Goal: Transaction & Acquisition: Book appointment/travel/reservation

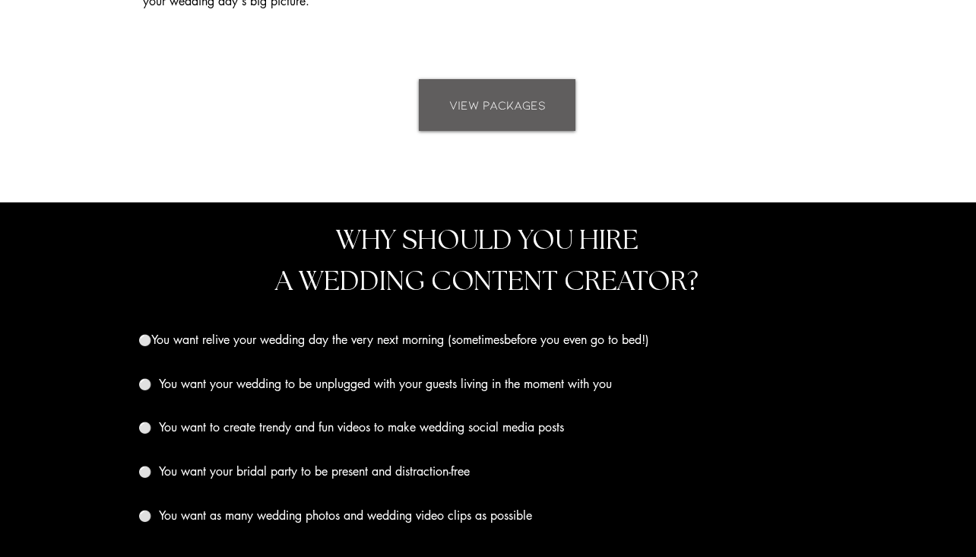
click at [525, 102] on span "VIEW PACKAGES" at bounding box center [497, 105] width 97 height 17
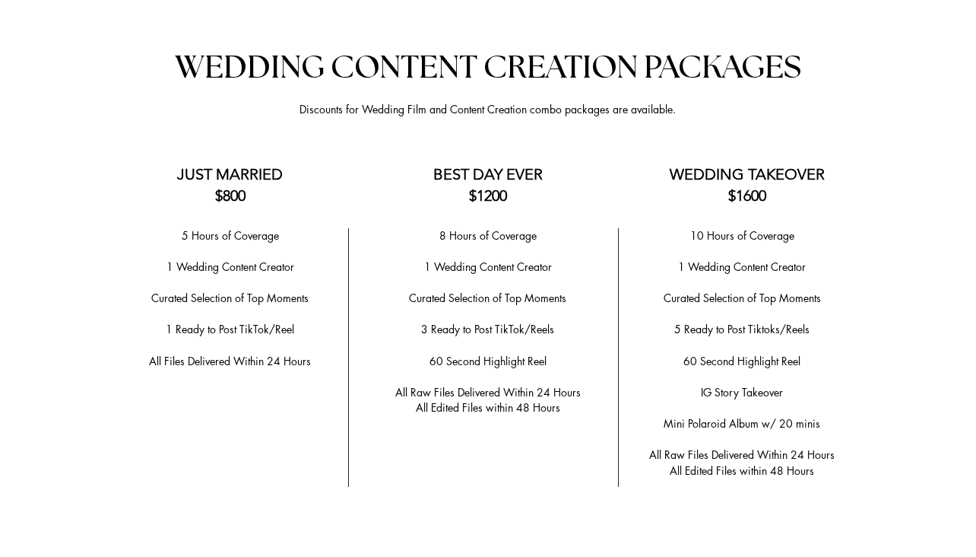
scroll to position [2984, 0]
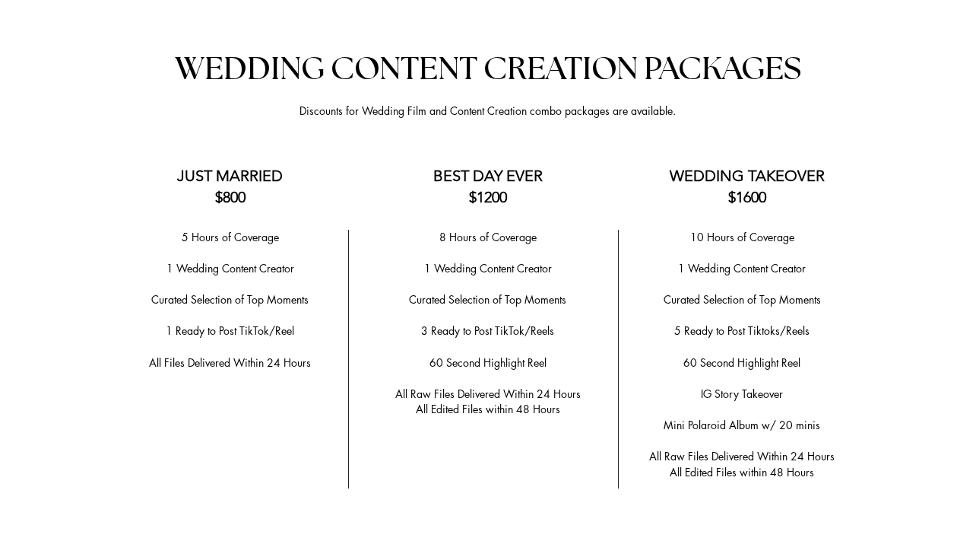
click at [410, 261] on p "1 Wedding Content Creator" at bounding box center [488, 269] width 238 height 16
drag, startPoint x: 395, startPoint y: 284, endPoint x: 554, endPoint y: 279, distance: 159.0
click at [554, 279] on p "​" at bounding box center [488, 285] width 238 height 16
click at [480, 323] on span "3 Ready to Post TikTok/Reels" at bounding box center [487, 330] width 133 height 14
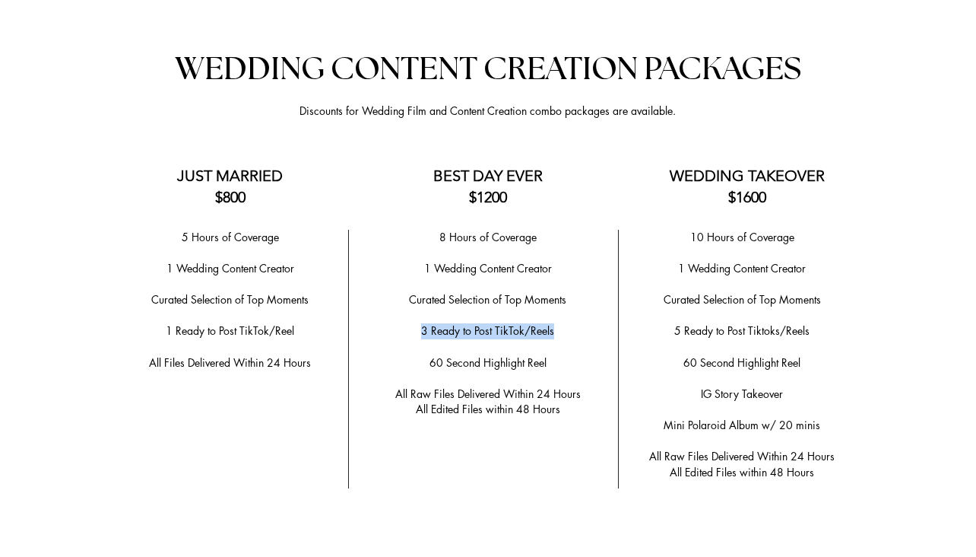
click at [480, 323] on span "3 Ready to Post TikTok/Reels" at bounding box center [487, 330] width 133 height 14
click at [449, 355] on span "60 Second Highlight Reel" at bounding box center [488, 362] width 117 height 14
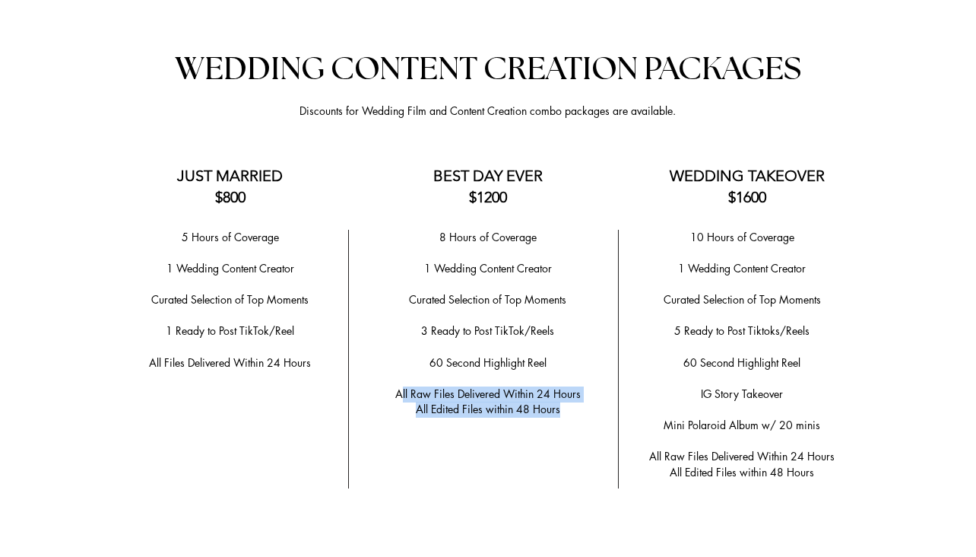
drag, startPoint x: 400, startPoint y: 383, endPoint x: 563, endPoint y: 401, distance: 163.7
click at [563, 401] on div "8 Hours of Coverage ​ 1 Wedding Content Creator ​ ​Curated Selection of Top Mom…" at bounding box center [488, 324] width 238 height 188
click at [563, 402] on p "All Edited Files within 48 Hours" at bounding box center [488, 410] width 238 height 16
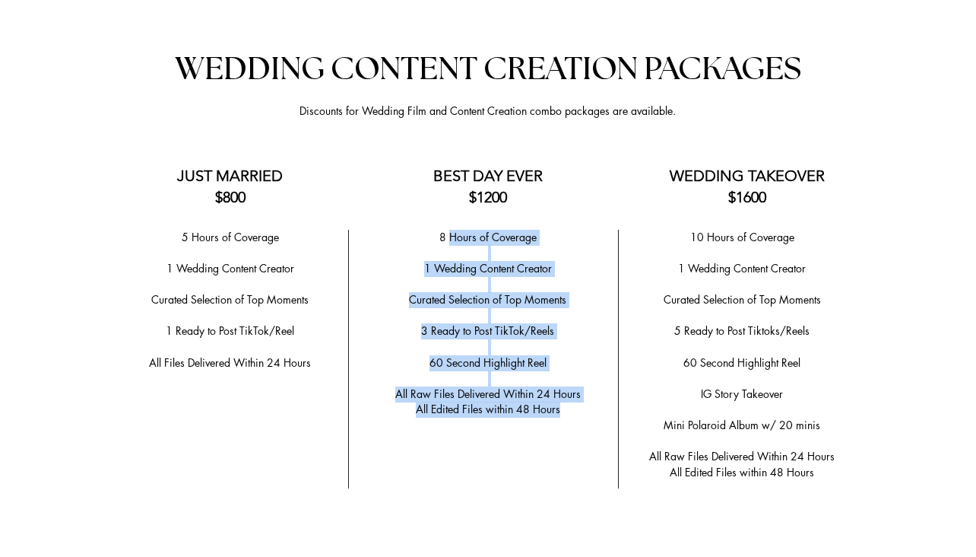
drag, startPoint x: 563, startPoint y: 401, endPoint x: 454, endPoint y: 238, distance: 195.7
click at [454, 238] on div "8 Hours of Coverage ​ 1 Wedding Content Creator ​ ​Curated Selection of Top Mom…" at bounding box center [488, 324] width 238 height 188
click at [454, 238] on p "8 Hours of Coverage" at bounding box center [488, 238] width 238 height 16
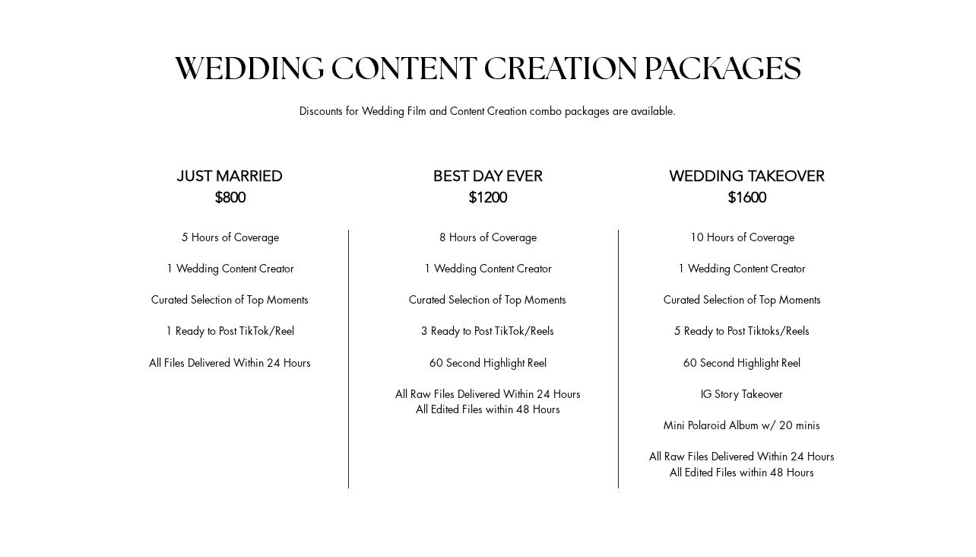
click at [376, 437] on div at bounding box center [488, 543] width 976 height 1082
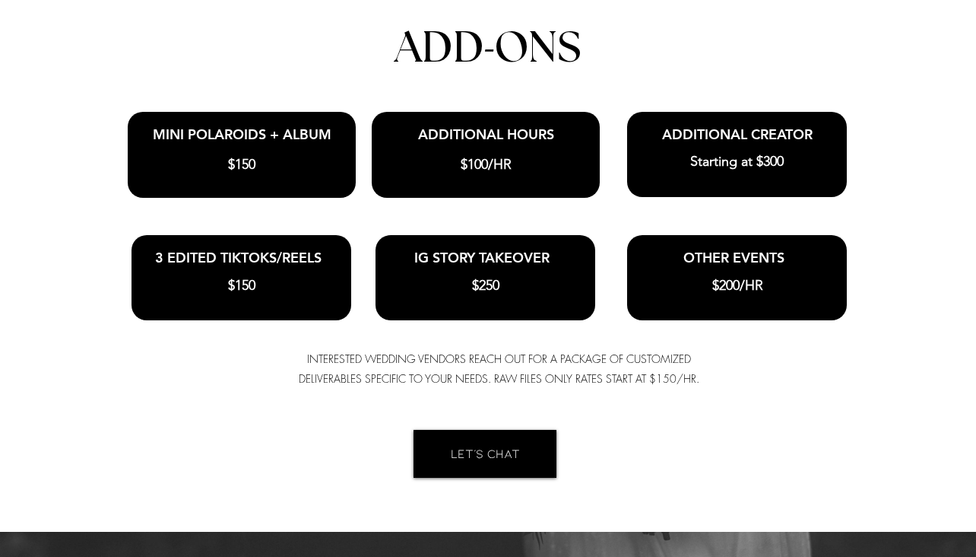
scroll to position [2947, 0]
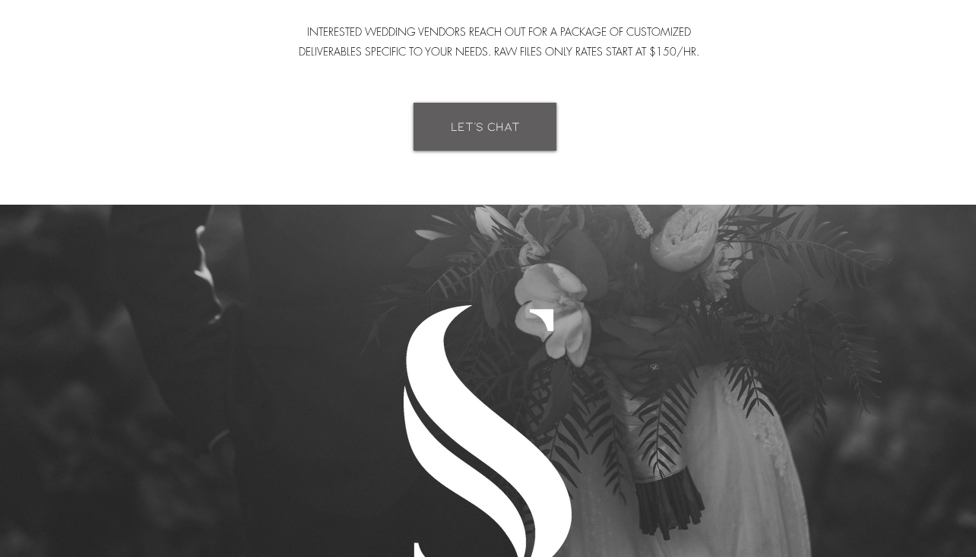
click at [479, 108] on link "LET'S CHAT" at bounding box center [485, 127] width 143 height 48
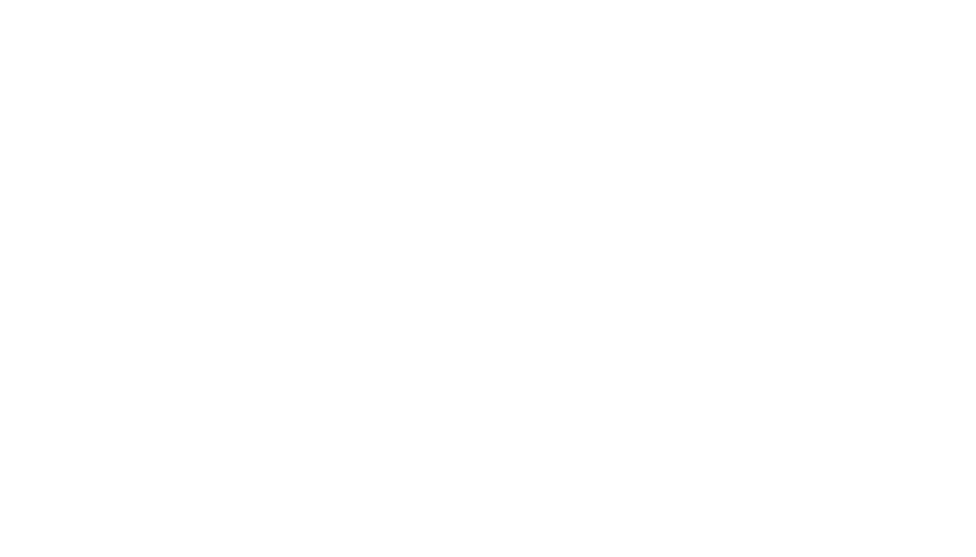
scroll to position [4857, 0]
click at [164, 371] on div at bounding box center [488, 189] width 976 height 1014
